Goal: Transaction & Acquisition: Book appointment/travel/reservation

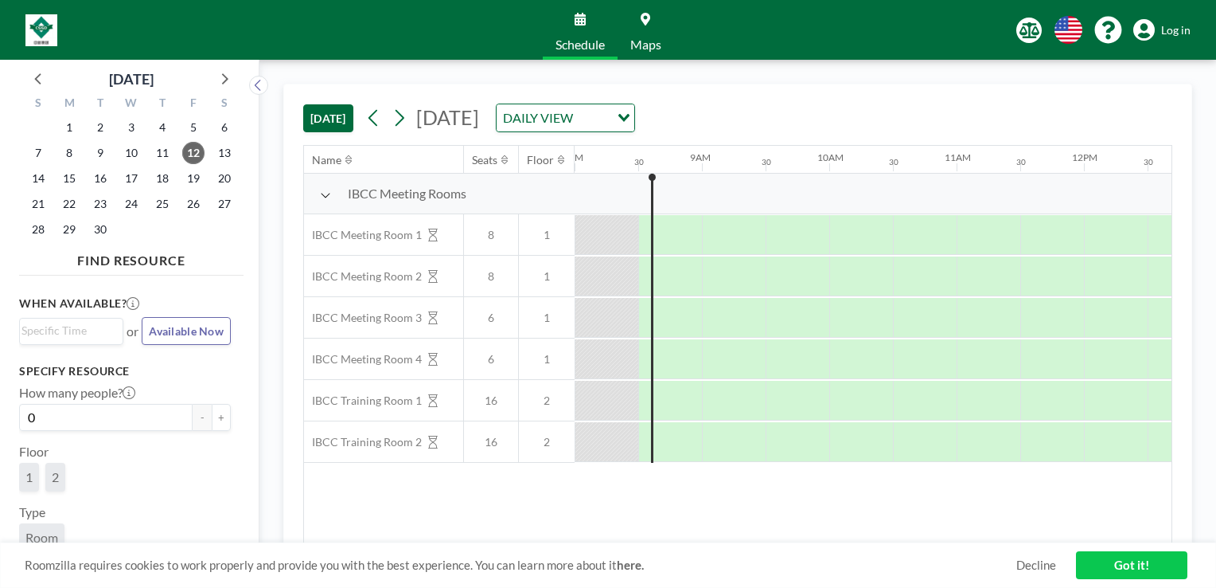
scroll to position [0, 1051]
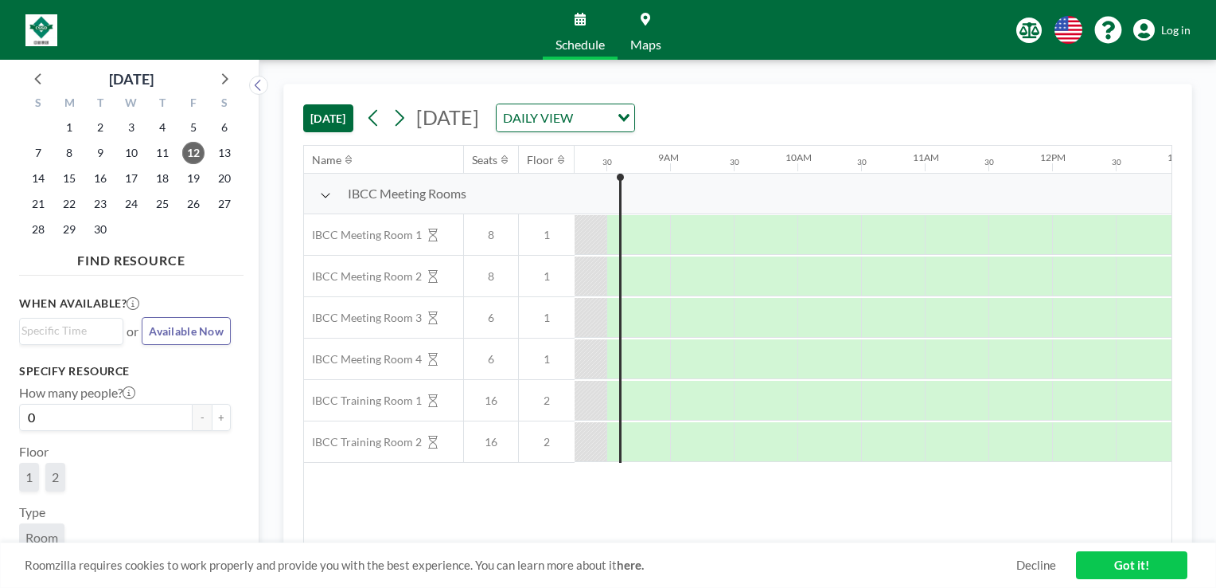
click at [1156, 565] on link "Got it!" at bounding box center [1131, 565] width 111 height 28
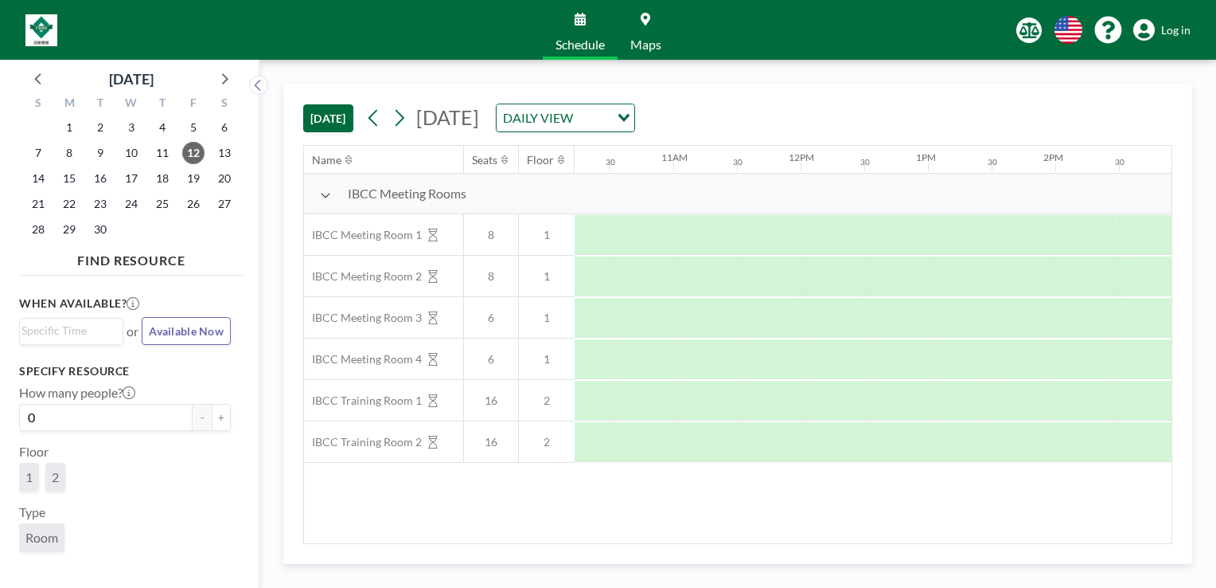
scroll to position [0, 1337]
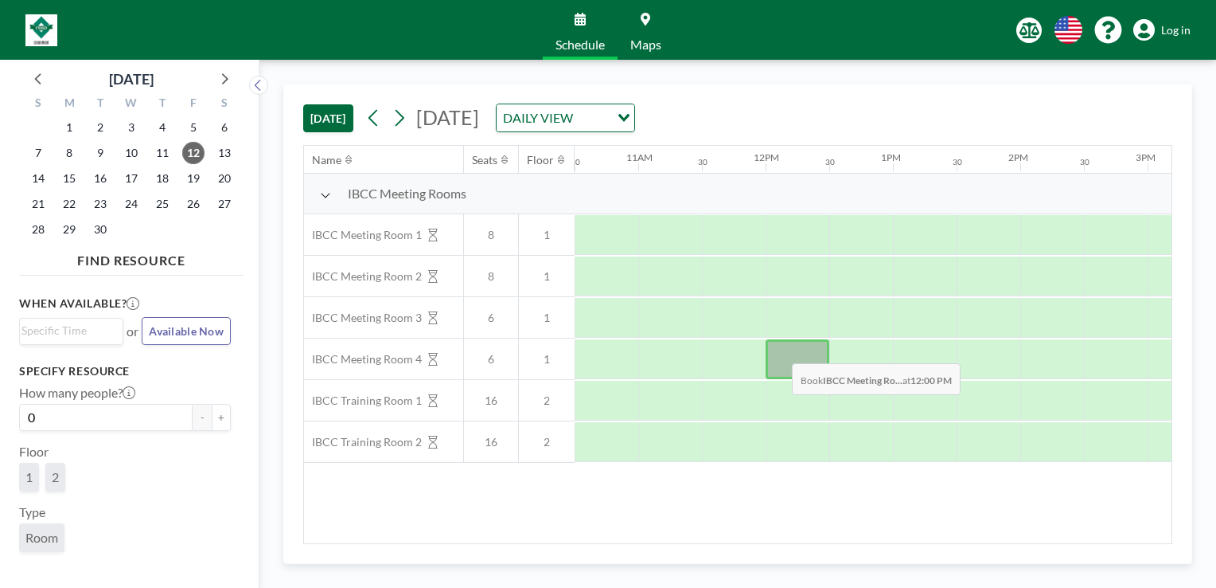
click at [779, 350] on div at bounding box center [798, 359] width 64 height 40
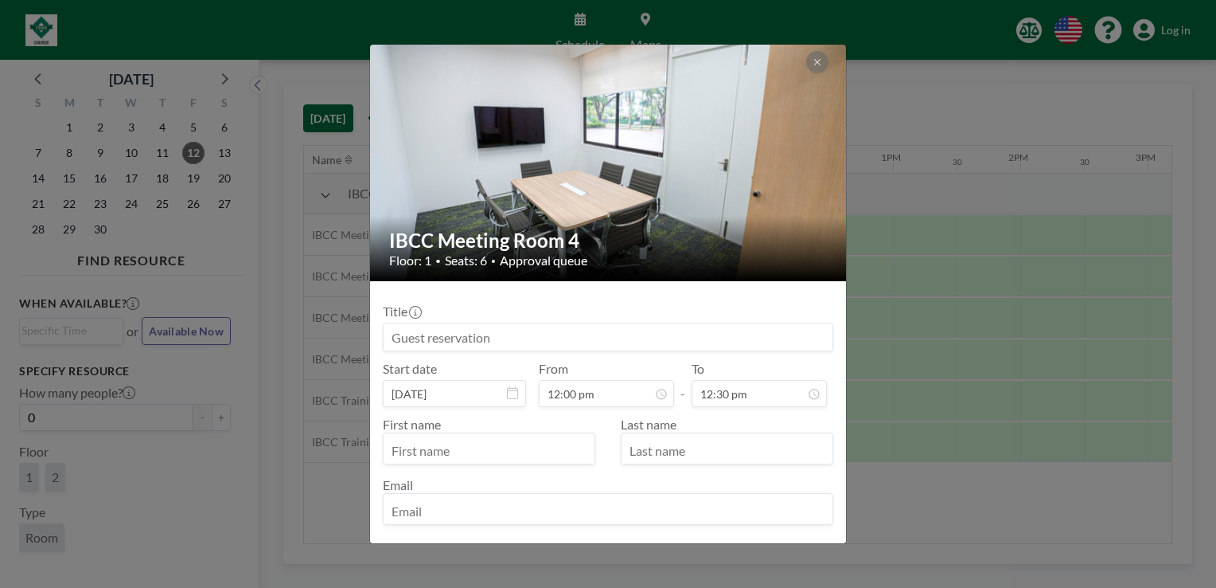
scroll to position [255, 0]
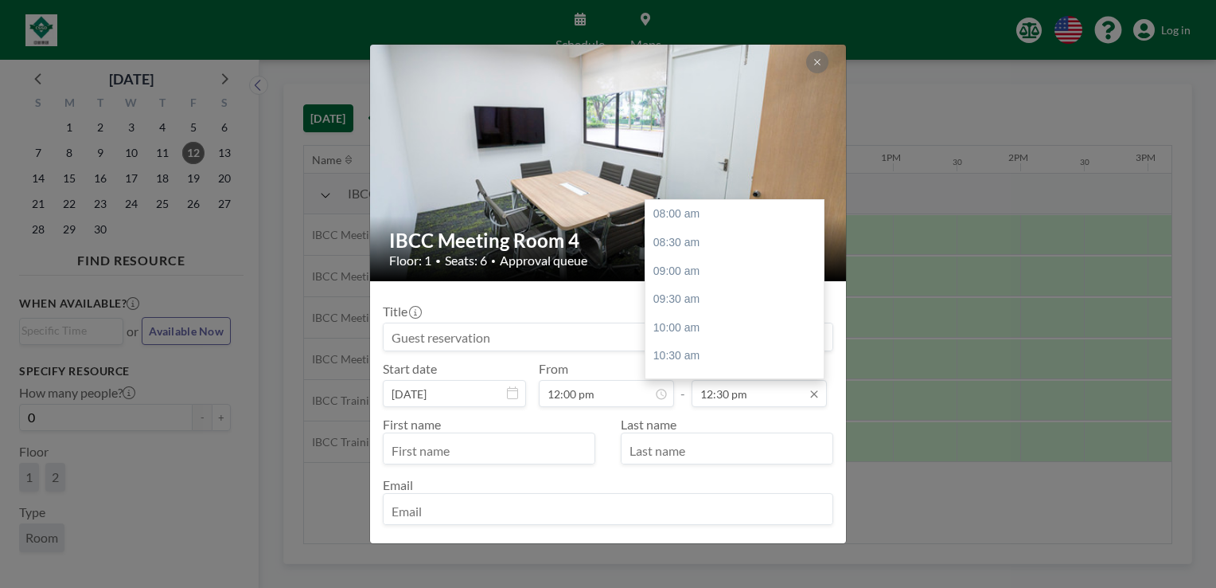
click at [792, 400] on input "12:30 pm" at bounding box center [759, 393] width 135 height 27
click at [730, 275] on div "01:30 pm" at bounding box center [739, 271] width 186 height 29
type input "01:30 pm"
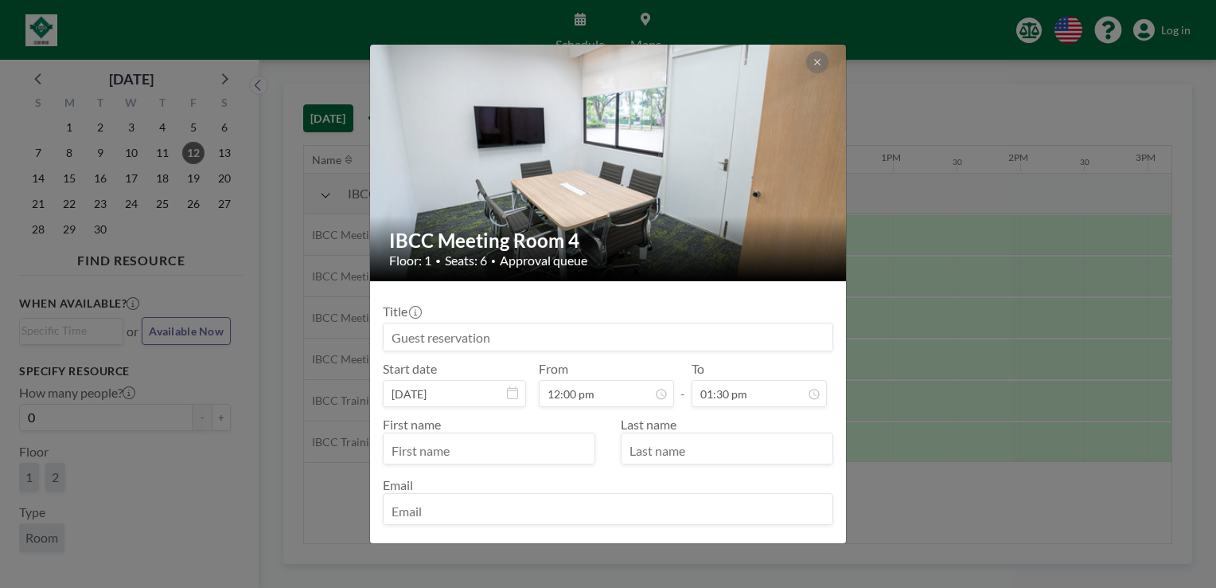
scroll to position [0, 0]
click at [533, 336] on input at bounding box center [608, 336] width 449 height 27
type input "Reserved by [PERSON_NAME]"
type input "[PERSON_NAME]"
type input "Tong"
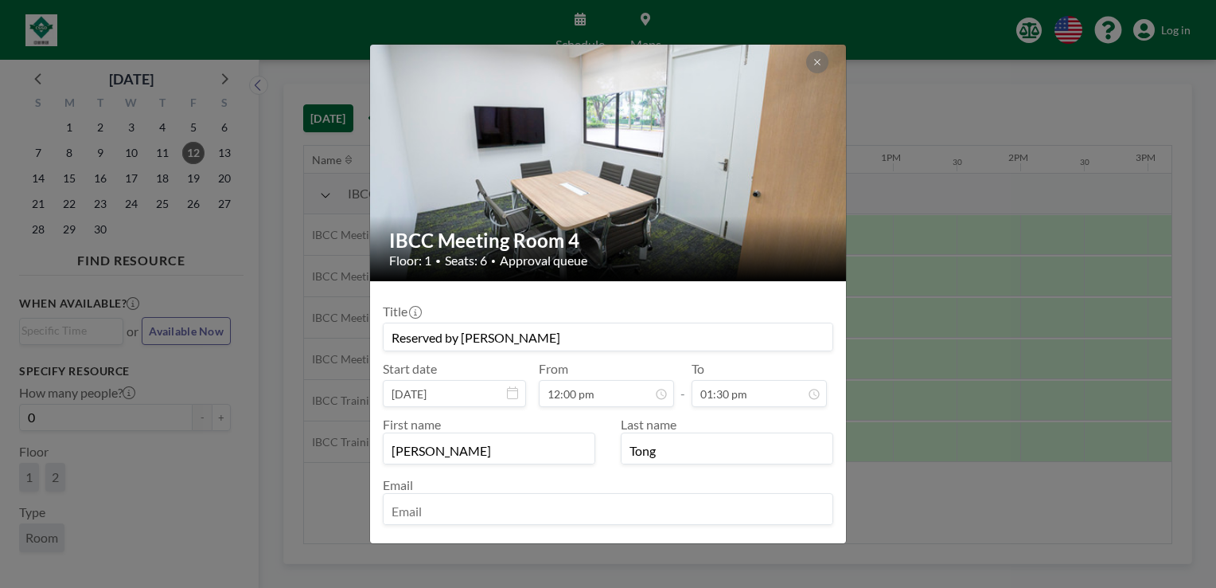
type input "[PERSON_NAME][EMAIL_ADDRESS][PERSON_NAME]"
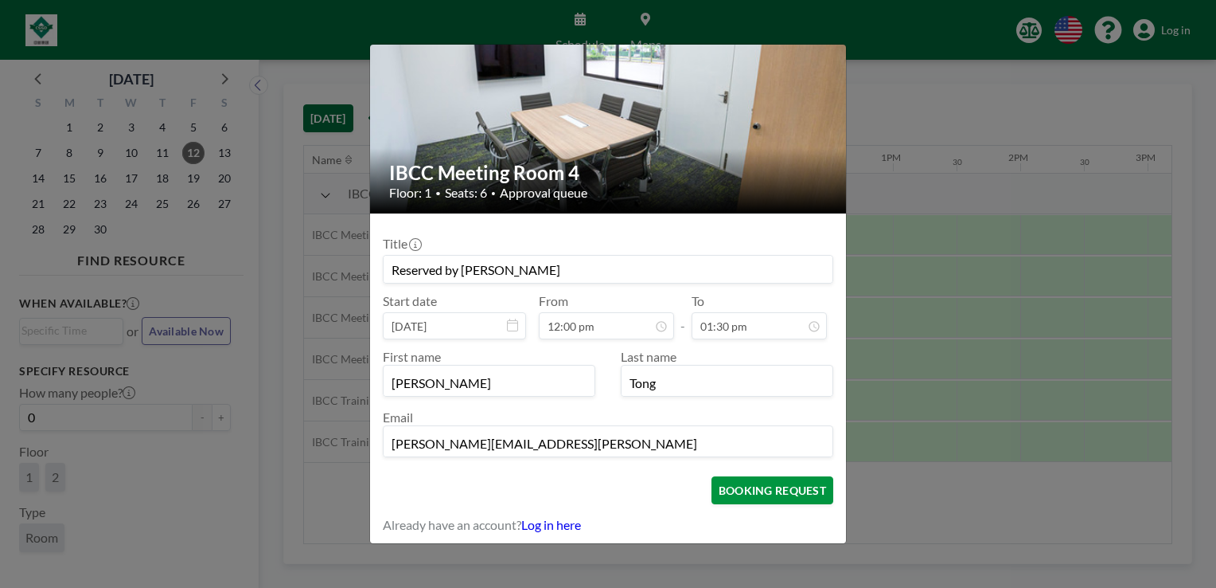
click at [798, 491] on button "BOOKING REQUEST" at bounding box center [773, 490] width 122 height 28
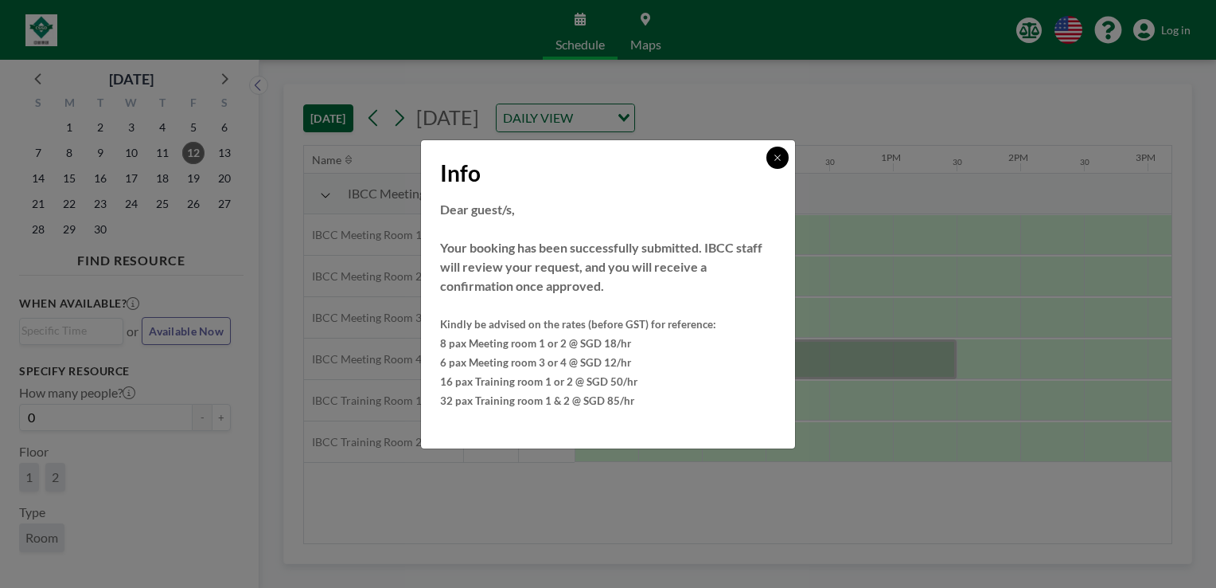
click at [777, 155] on icon at bounding box center [778, 158] width 10 height 10
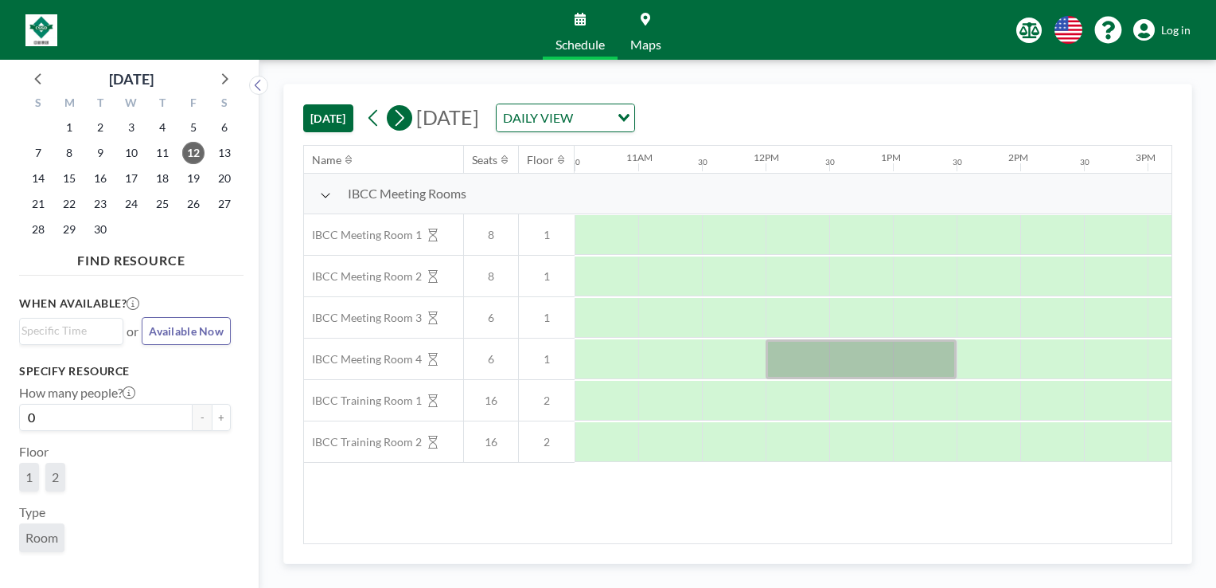
click at [398, 127] on icon at bounding box center [399, 118] width 15 height 24
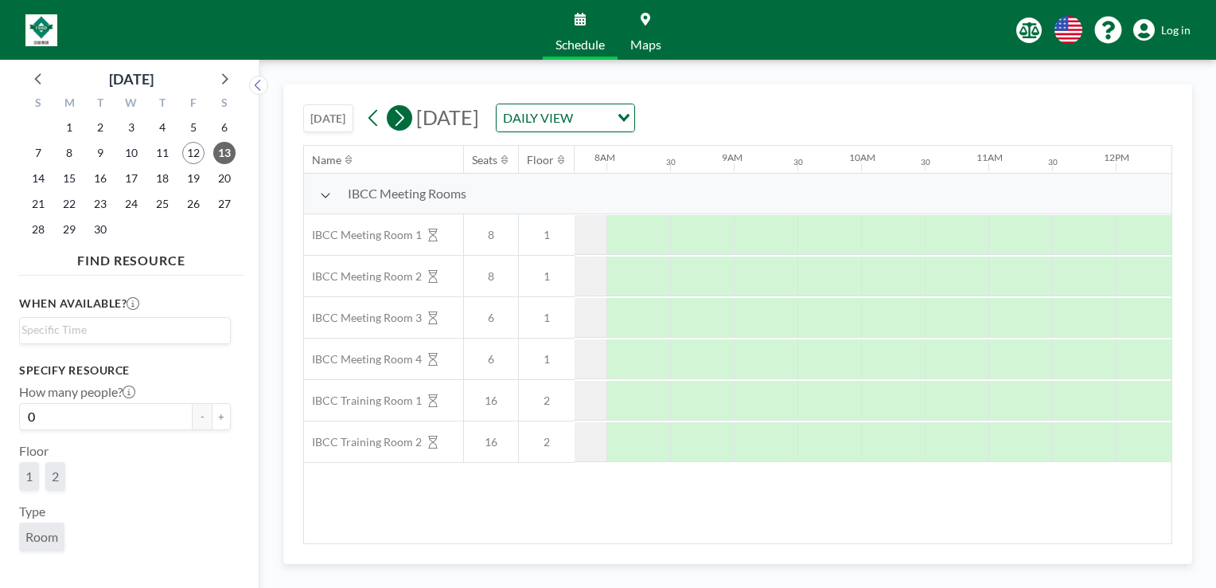
scroll to position [0, 1019]
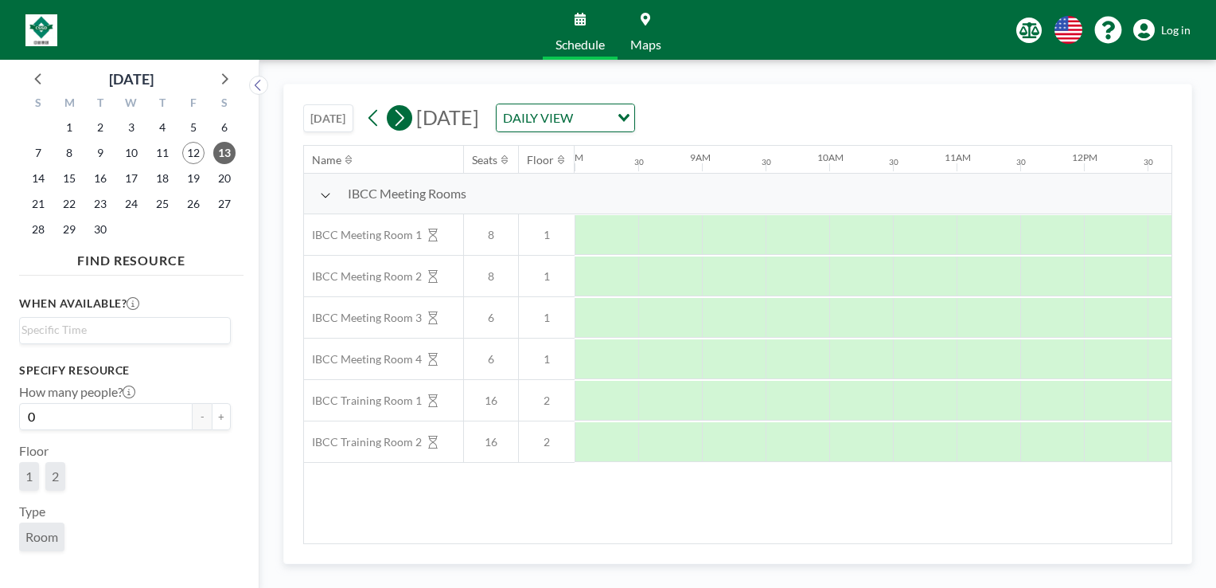
click at [398, 127] on icon at bounding box center [399, 118] width 15 height 24
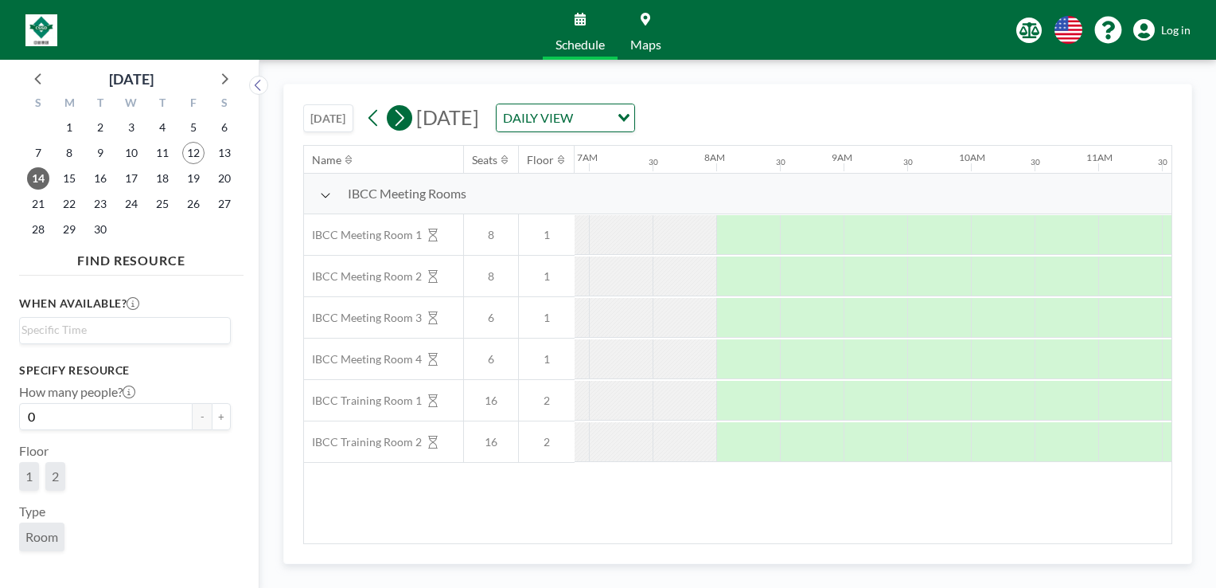
click at [398, 127] on icon at bounding box center [399, 118] width 15 height 24
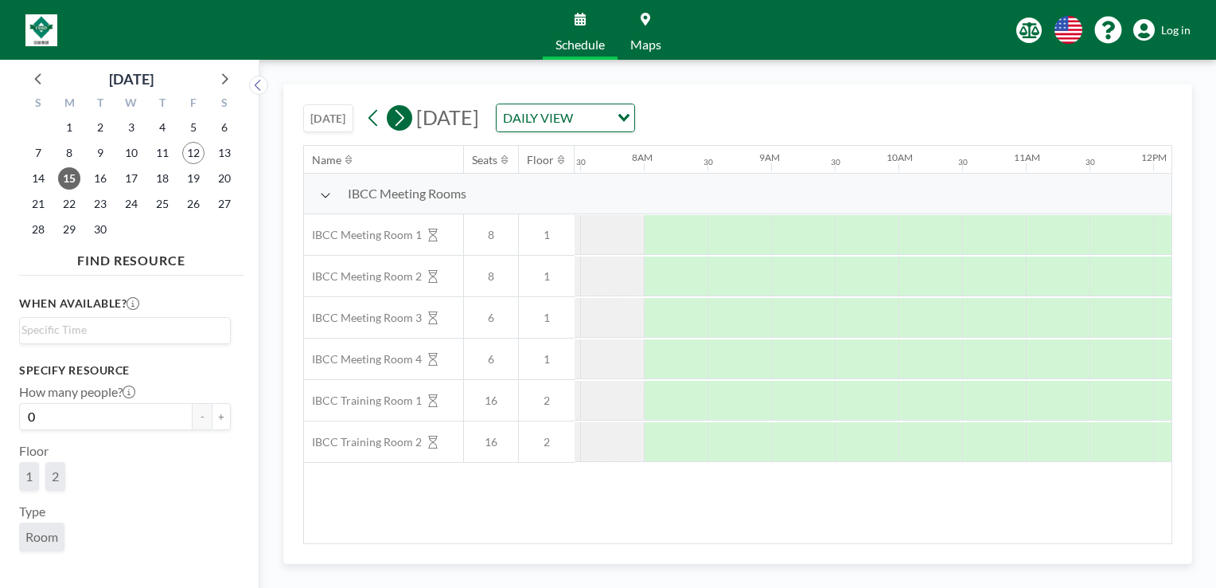
click at [398, 127] on icon at bounding box center [399, 118] width 15 height 24
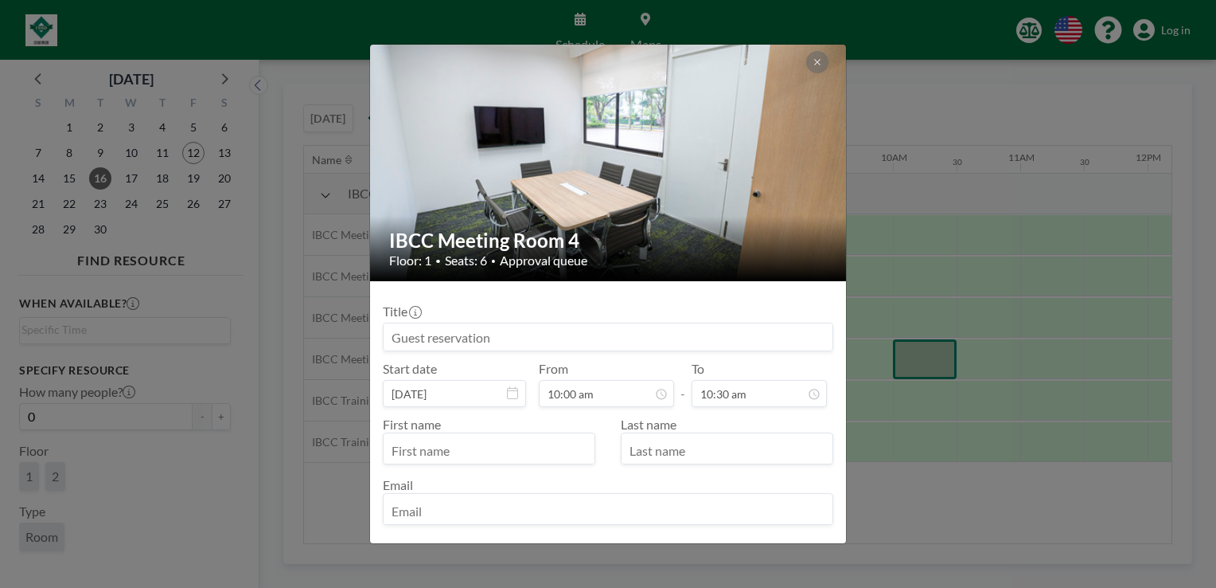
drag, startPoint x: 913, startPoint y: 349, endPoint x: 822, endPoint y: 59, distance: 304.4
click at [822, 59] on button at bounding box center [817, 62] width 22 height 22
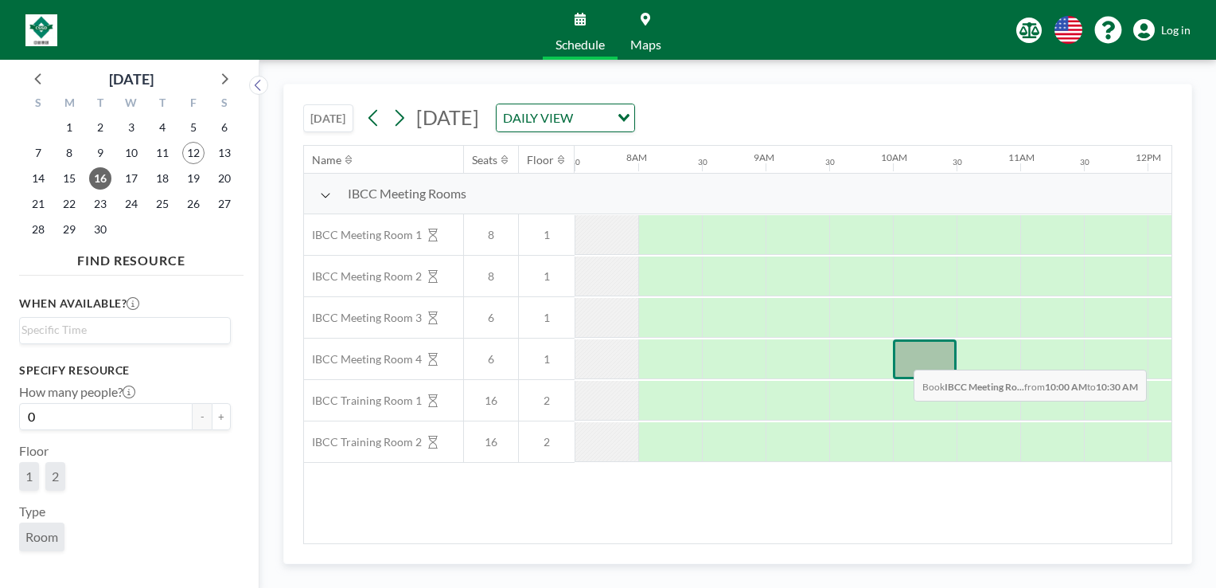
click at [901, 357] on div at bounding box center [925, 359] width 64 height 40
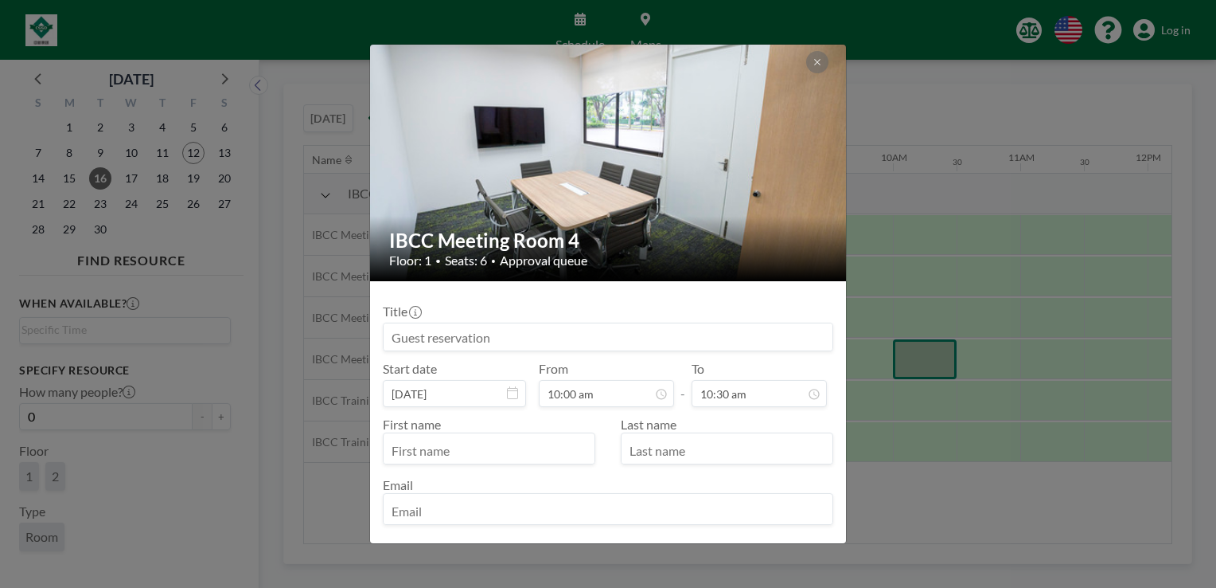
scroll to position [142, 0]
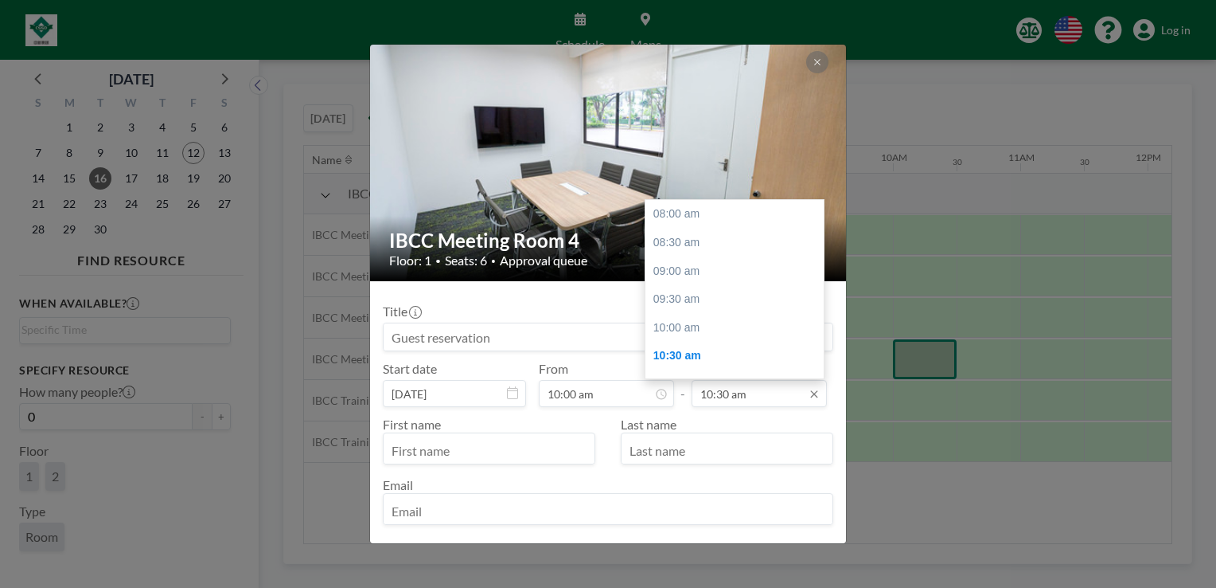
click at [765, 398] on input "10:30 am" at bounding box center [759, 393] width 135 height 27
click at [736, 271] on div "11:30 am" at bounding box center [739, 271] width 186 height 29
type input "11:30 am"
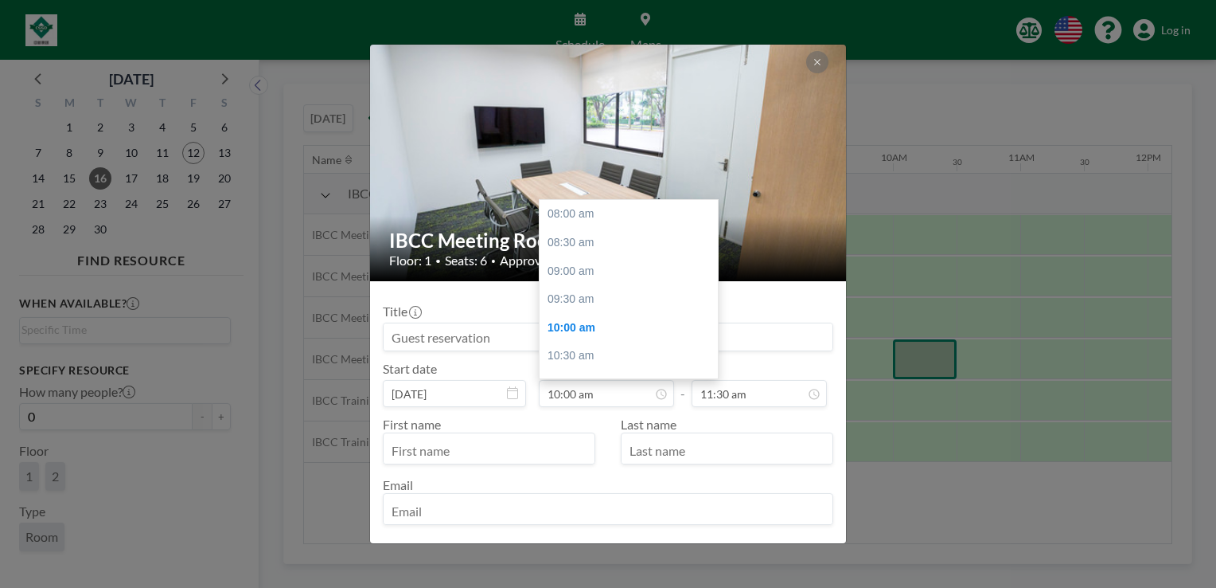
scroll to position [113, 0]
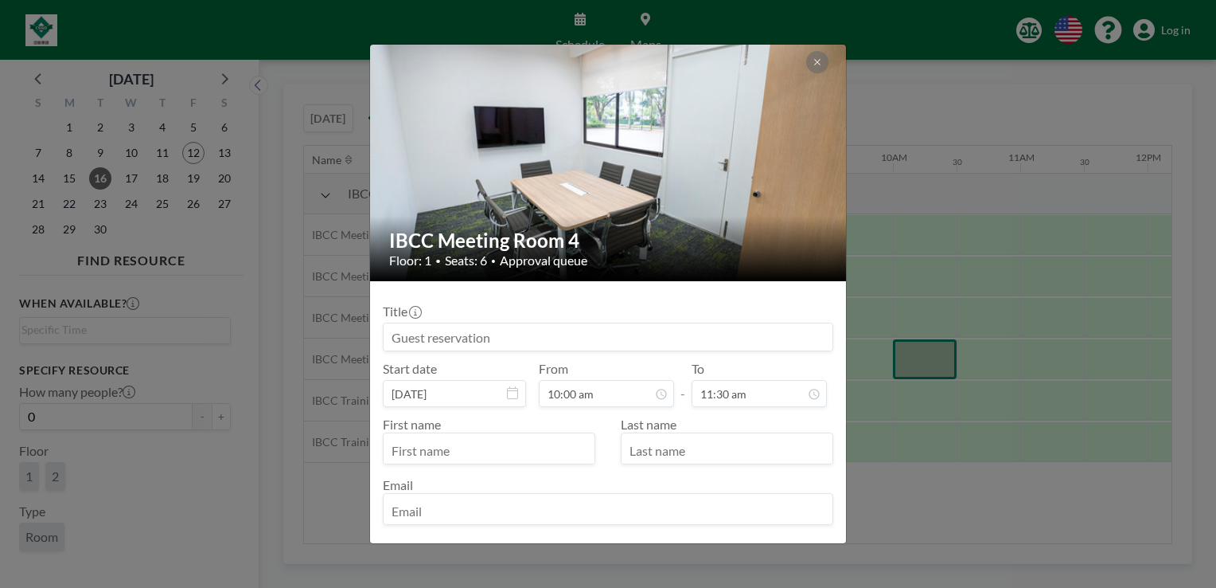
click at [545, 338] on input at bounding box center [608, 336] width 449 height 27
type input "Reserved by [PERSON_NAME]"
type input "[PERSON_NAME]"
type input "Tong"
type input "[PERSON_NAME][EMAIL_ADDRESS][PERSON_NAME]"
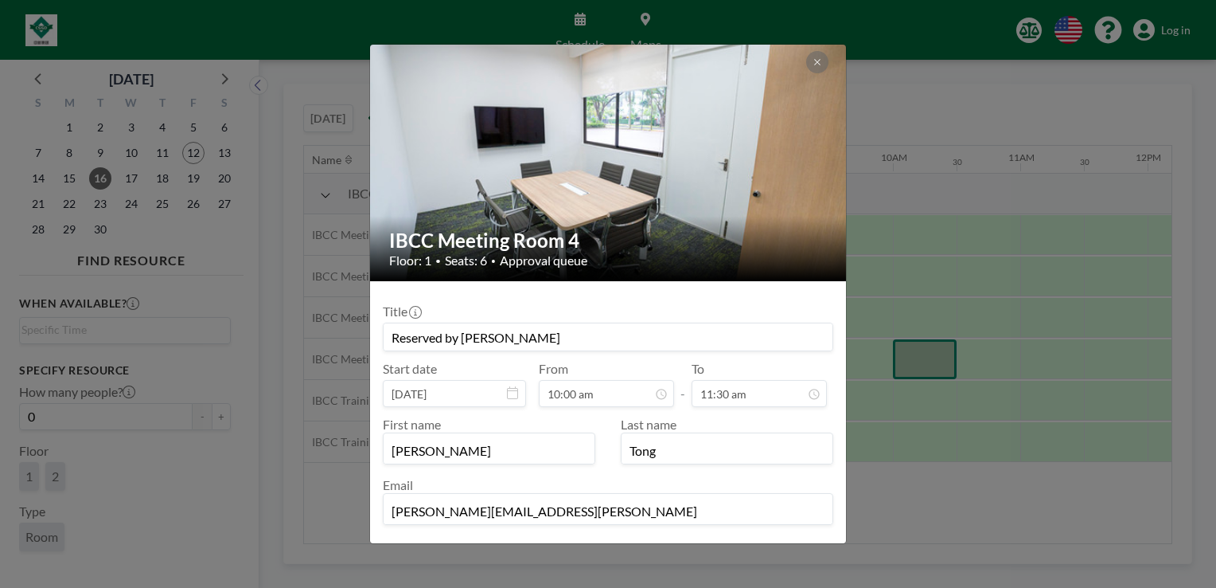
scroll to position [68, 0]
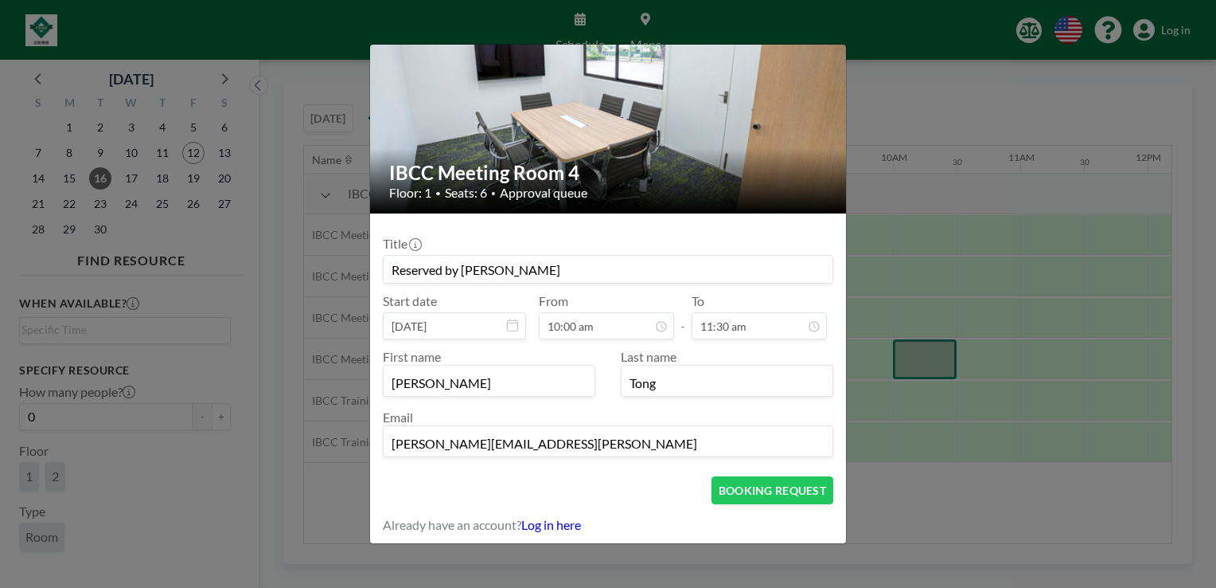
drag, startPoint x: 778, startPoint y: 492, endPoint x: 759, endPoint y: 512, distance: 27.6
click at [759, 512] on form "Title Reserved by [PERSON_NAME] Start date [DATE] From 10:00 am - To 11:30 am F…" at bounding box center [608, 379] width 476 height 332
click at [768, 492] on button "BOOKING REQUEST" at bounding box center [773, 490] width 122 height 28
